Goal: Contribute content

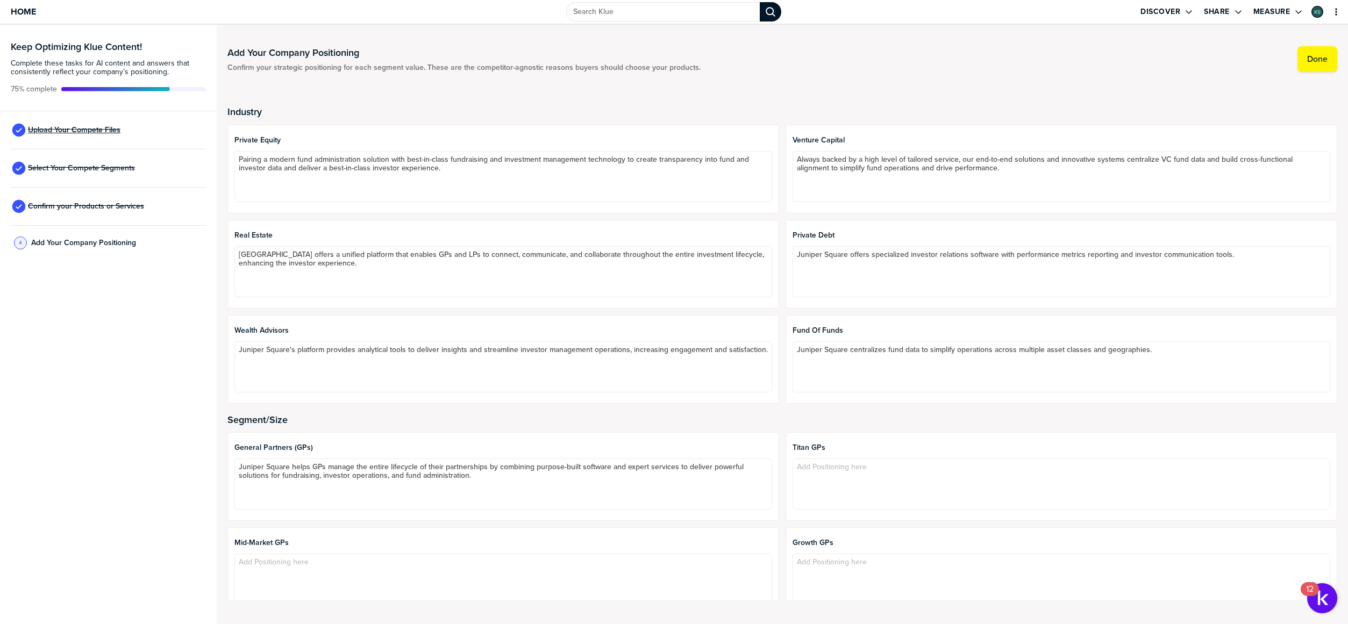
click at [68, 128] on span "Upload Your Compete Files" at bounding box center [74, 130] width 92 height 9
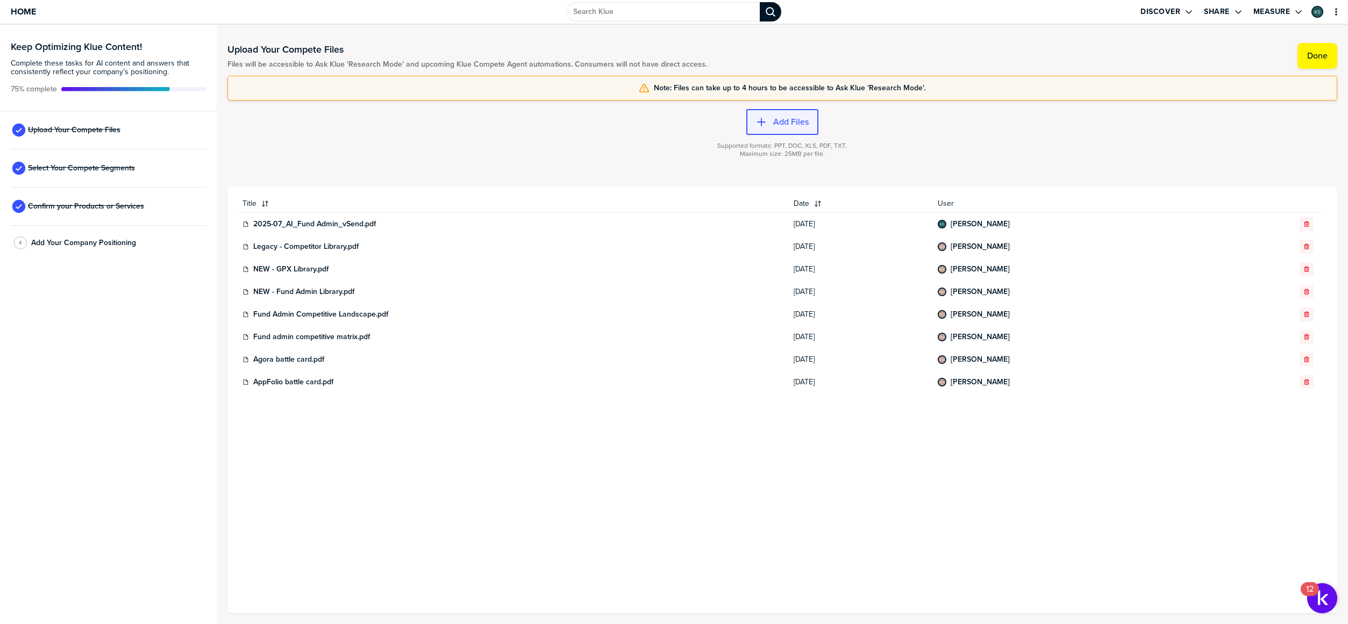
click at [793, 119] on label "Add Files" at bounding box center [790, 122] width 35 height 11
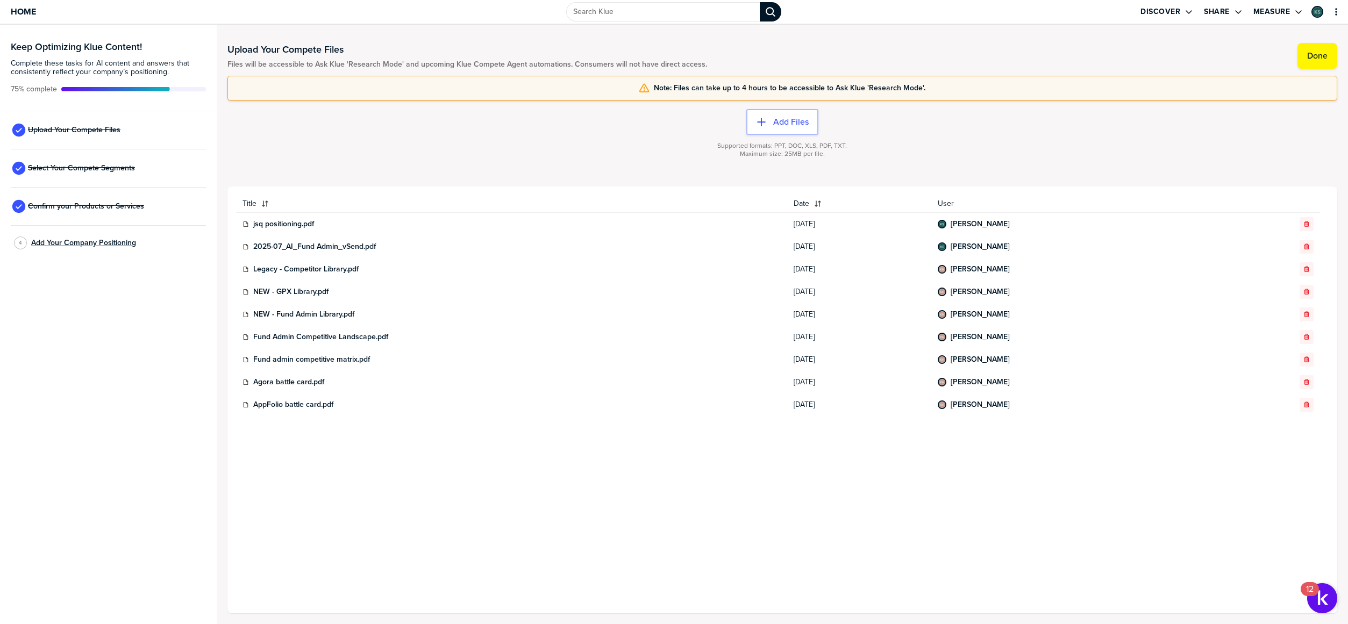
click at [73, 243] on span "Add Your Company Positioning" at bounding box center [83, 243] width 105 height 9
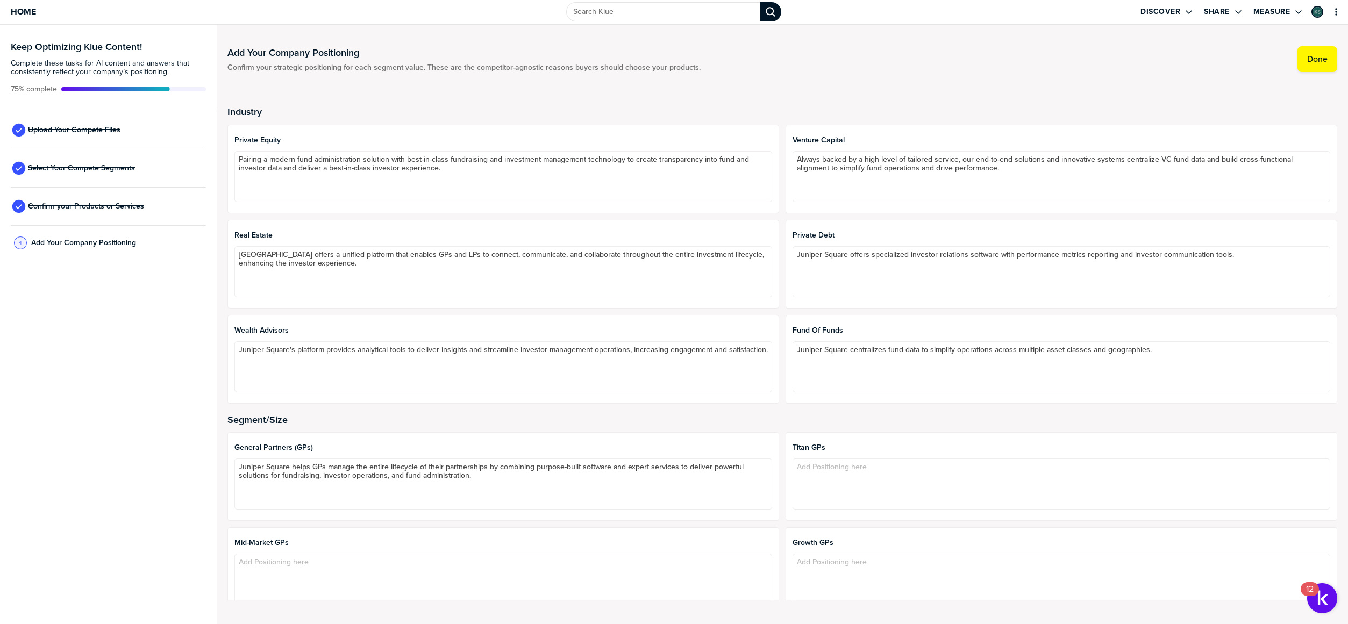
click at [59, 130] on span "Upload Your Compete Files" at bounding box center [74, 130] width 92 height 9
